Goal: Find specific page/section: Find specific page/section

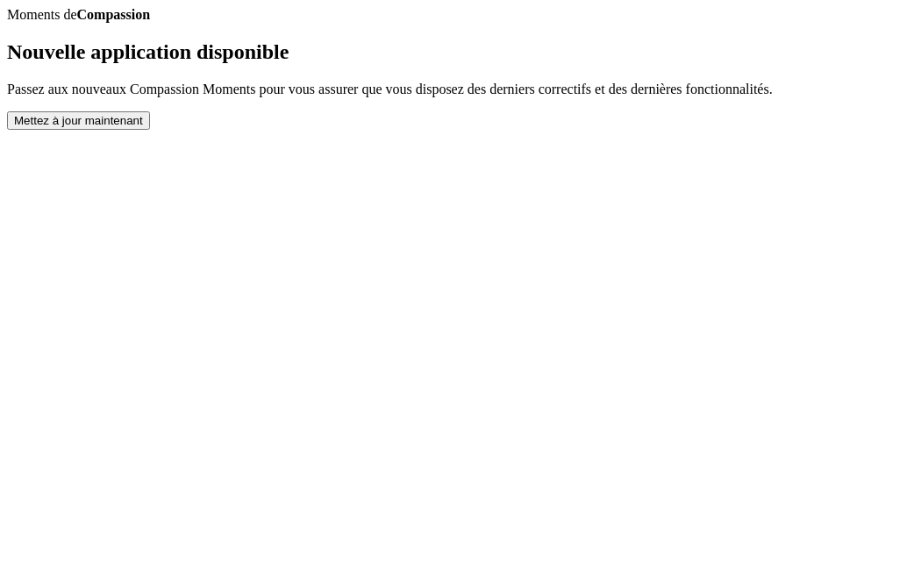
click at [707, 130] on body "Moments de Compassion Nouvelle application disponible Passez aux nouveaux Compa…" at bounding box center [453, 68] width 893 height 123
click at [150, 130] on button "Mettez à jour maintenant" at bounding box center [78, 120] width 143 height 18
drag, startPoint x: 0, startPoint y: 0, endPoint x: 511, endPoint y: 523, distance: 731.7
click at [150, 130] on button "Mettez à jour maintenant" at bounding box center [78, 120] width 143 height 18
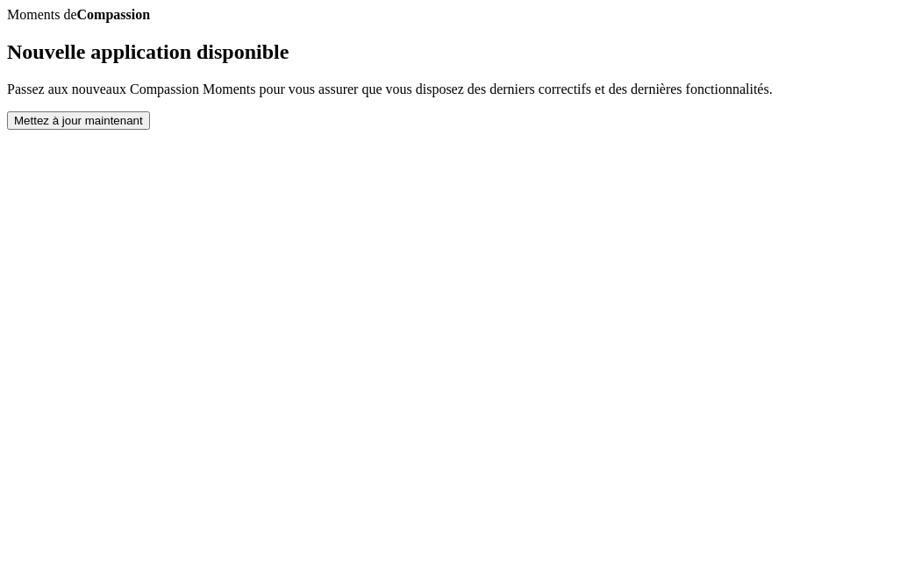
click at [150, 130] on button "Mettez à jour maintenant" at bounding box center [78, 120] width 143 height 18
